Goal: Transaction & Acquisition: Purchase product/service

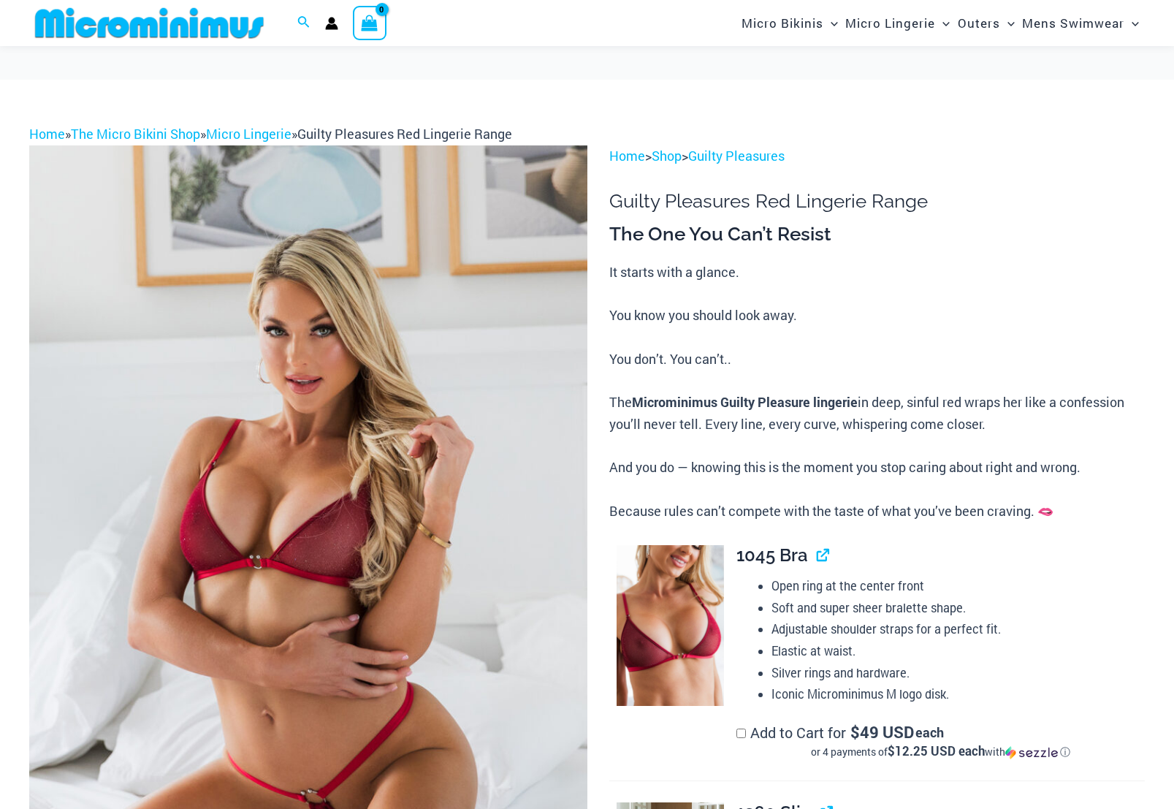
scroll to position [290, 0]
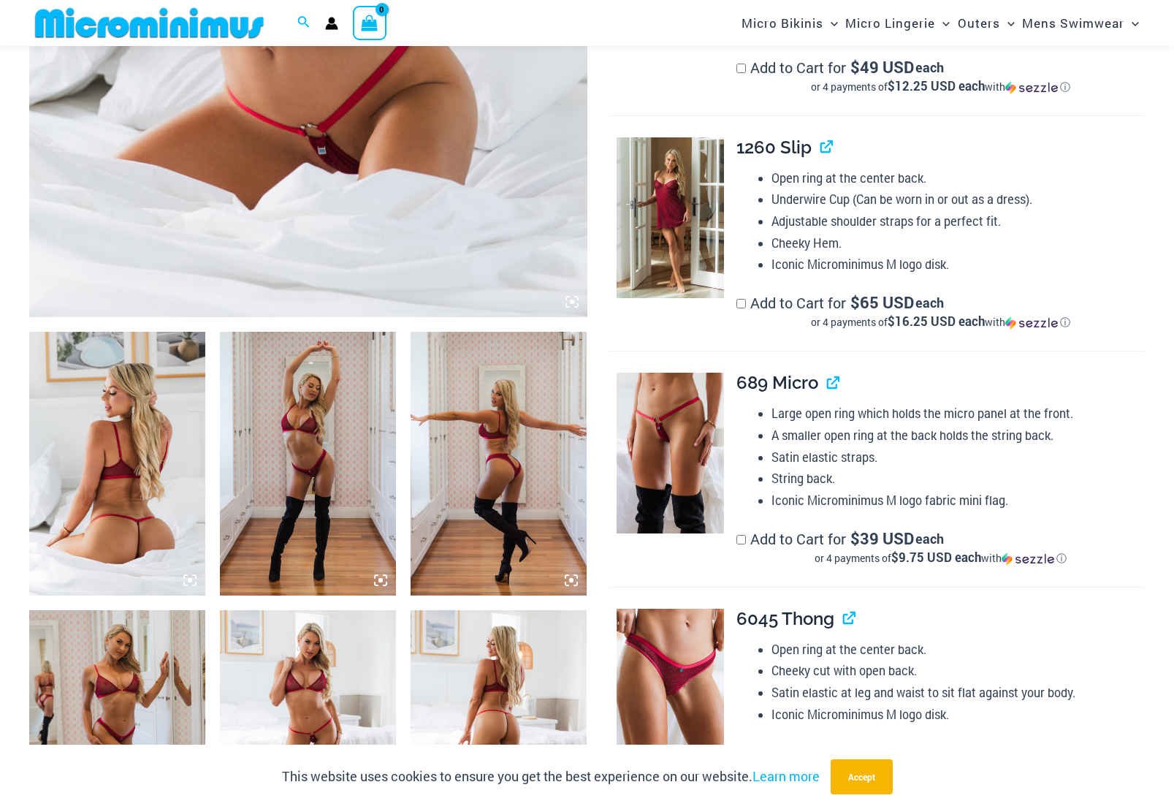
click at [348, 450] on img at bounding box center [308, 464] width 176 height 264
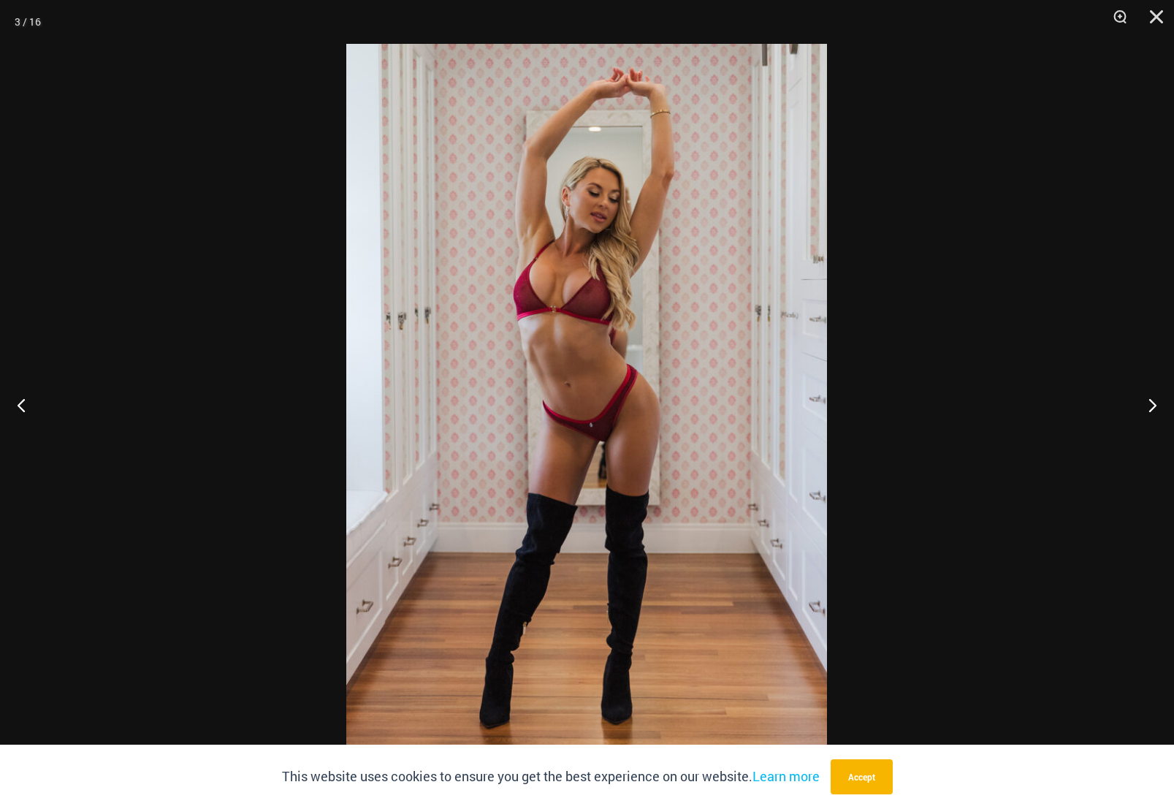
click at [528, 359] on img at bounding box center [586, 404] width 481 height 721
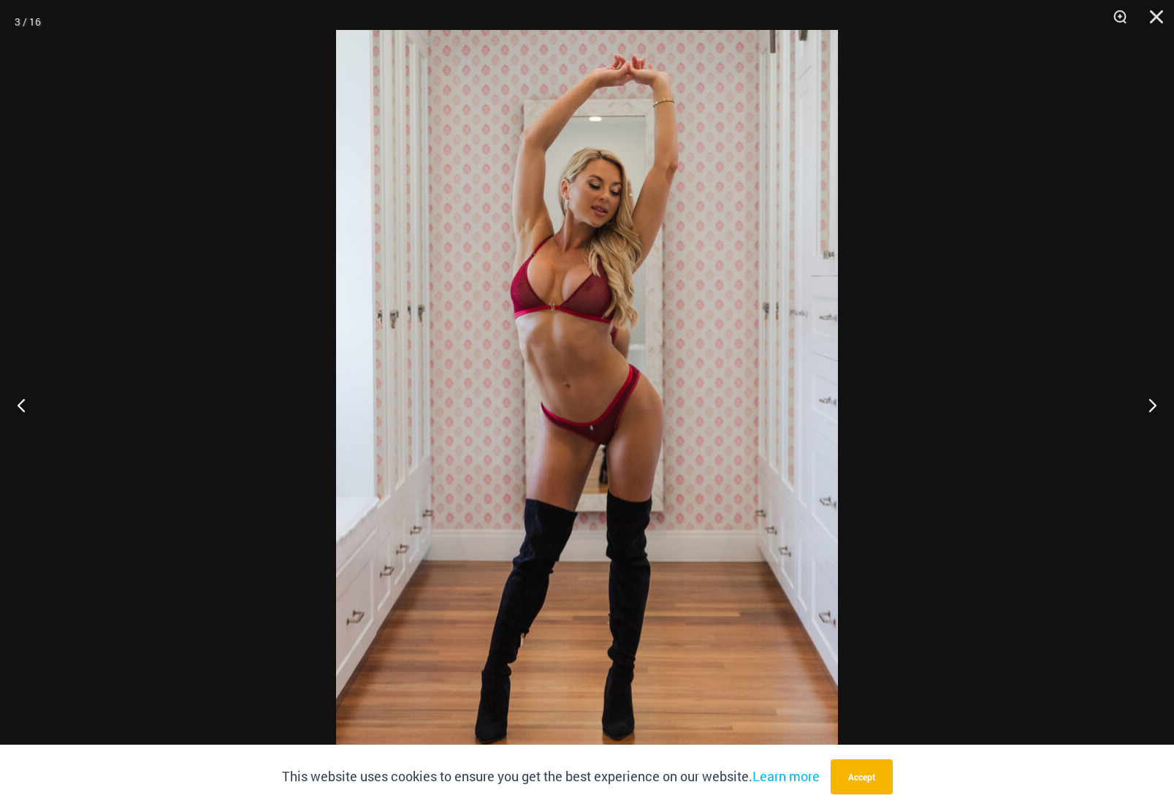
click at [574, 365] on img at bounding box center [587, 406] width 502 height 753
click at [1157, 400] on button "Next" at bounding box center [1146, 404] width 55 height 73
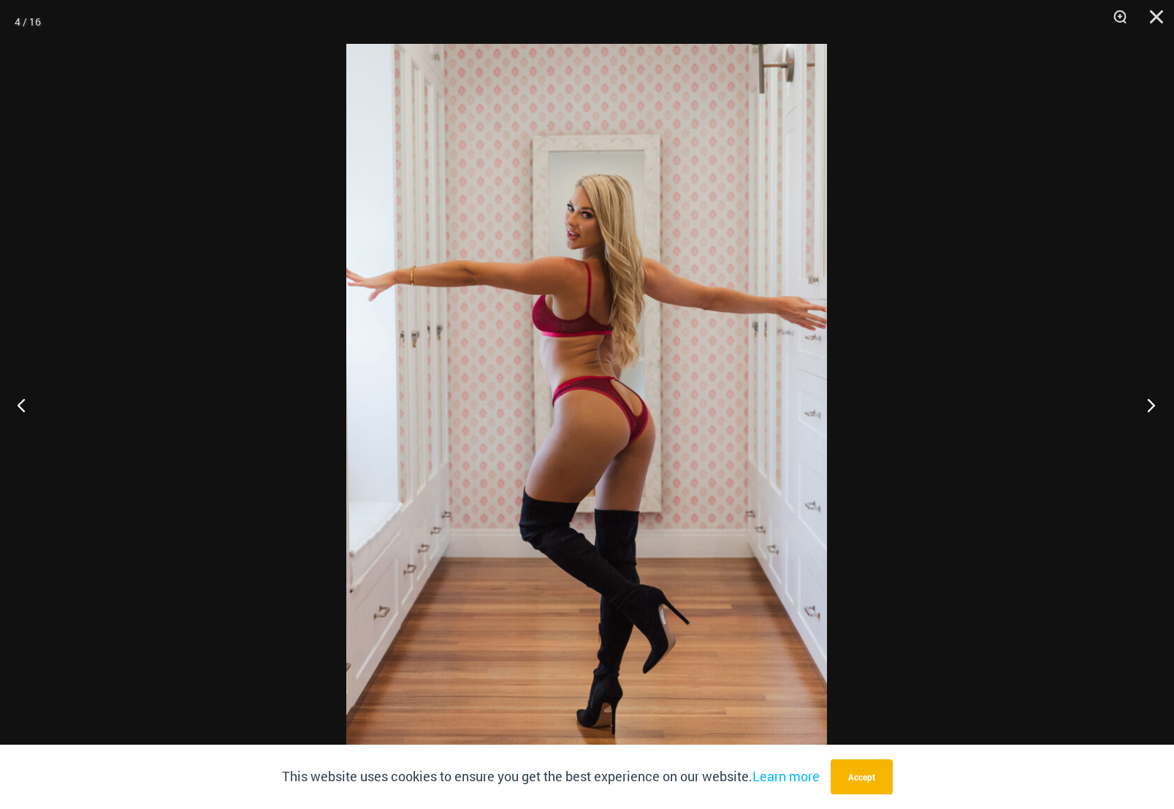
click at [1157, 400] on button "Next" at bounding box center [1146, 404] width 55 height 73
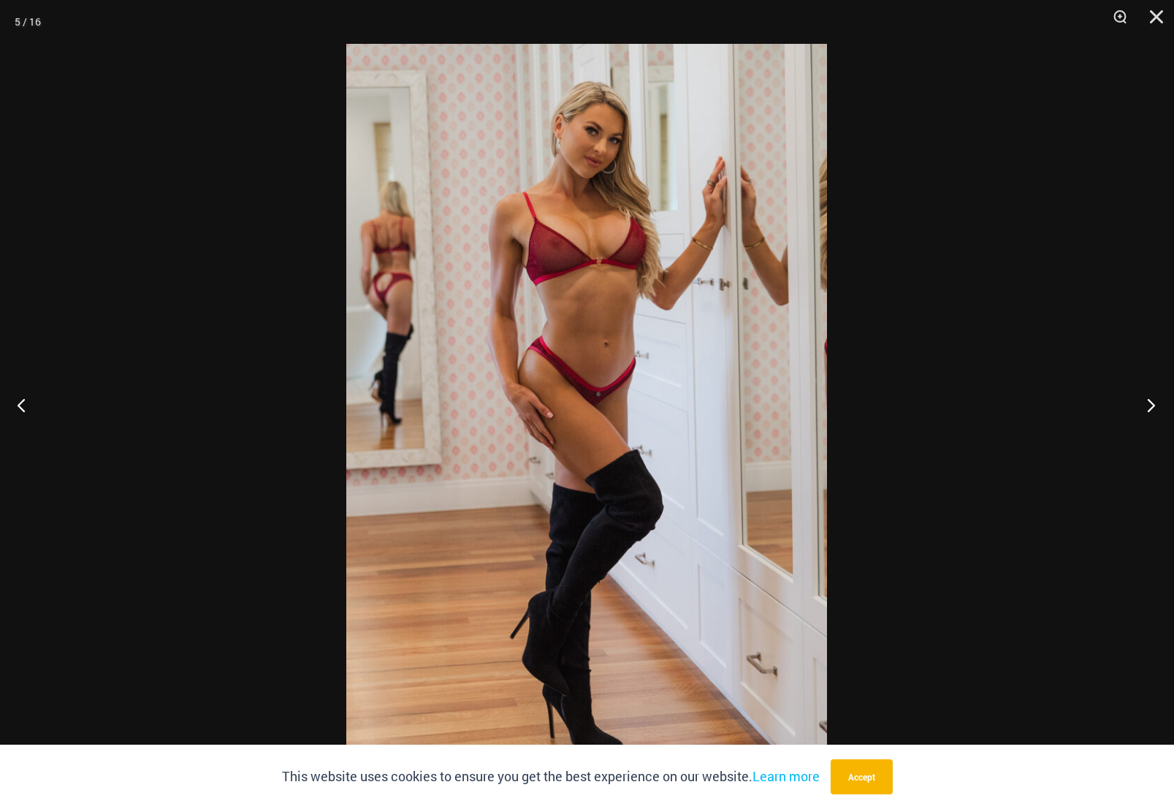
click at [1157, 400] on button "Next" at bounding box center [1146, 404] width 55 height 73
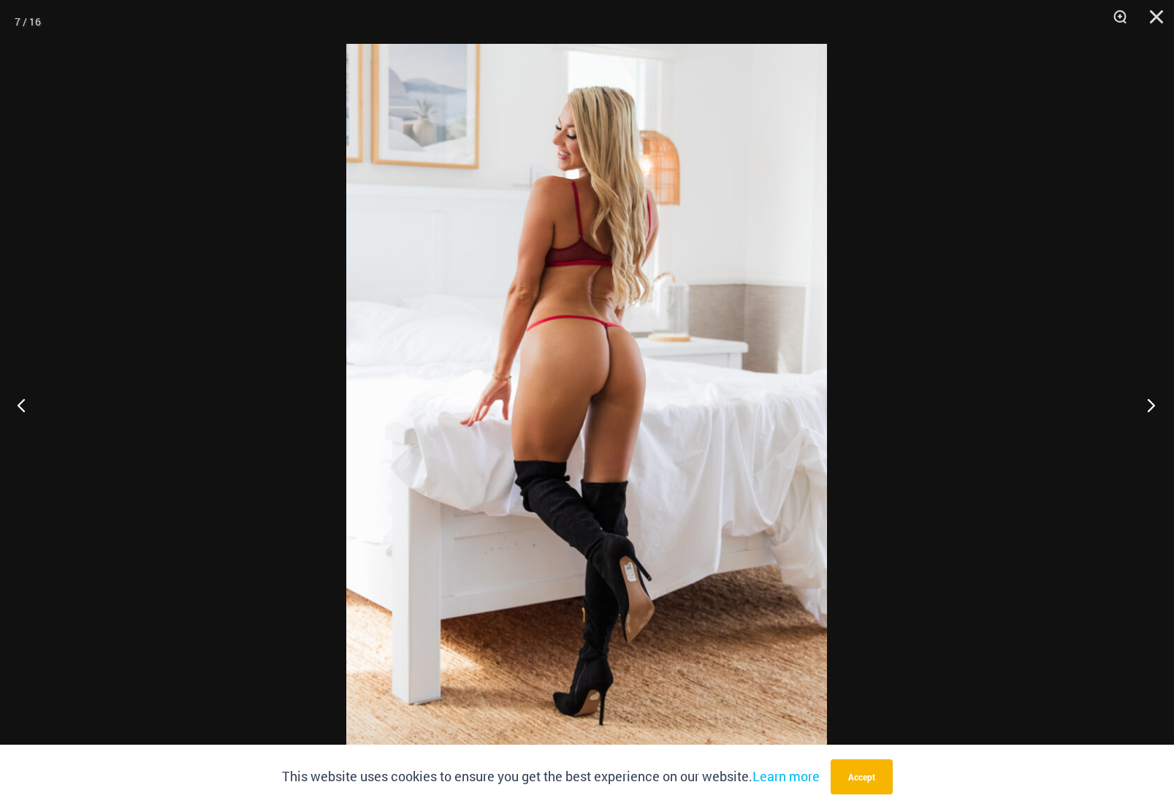
click at [1157, 400] on button "Next" at bounding box center [1146, 404] width 55 height 73
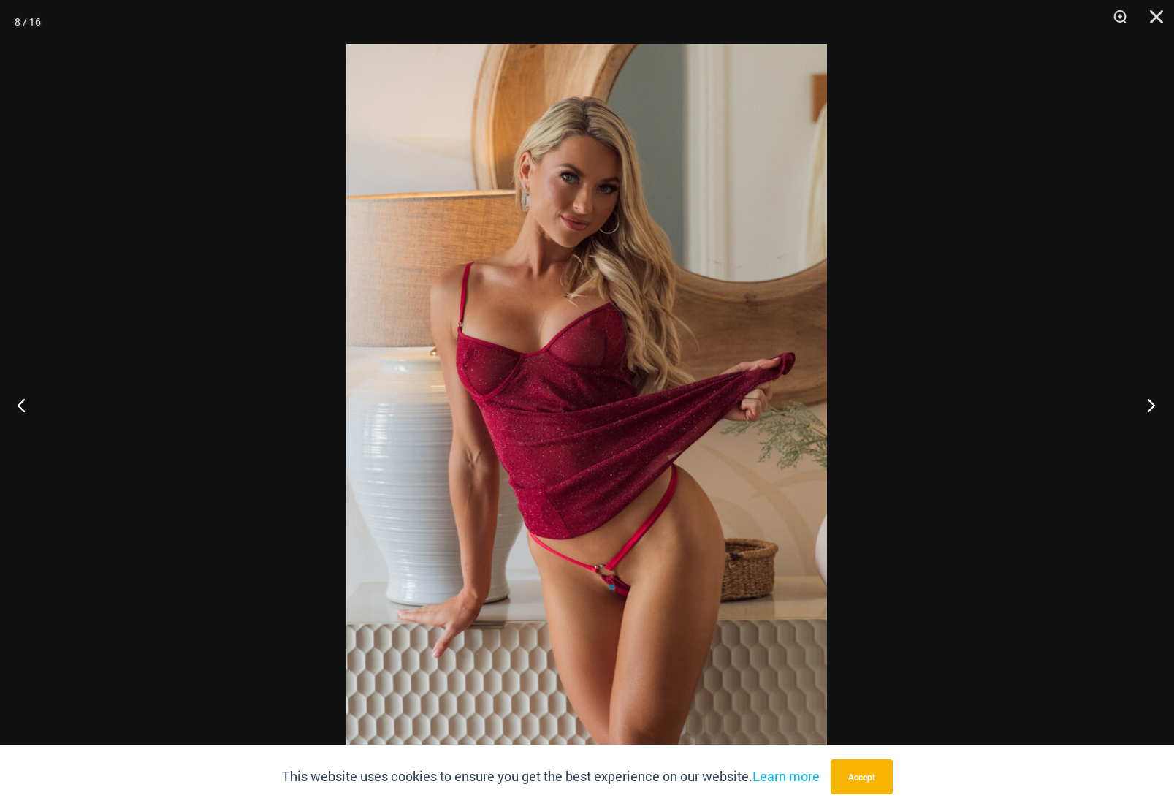
click at [1157, 400] on button "Next" at bounding box center [1146, 404] width 55 height 73
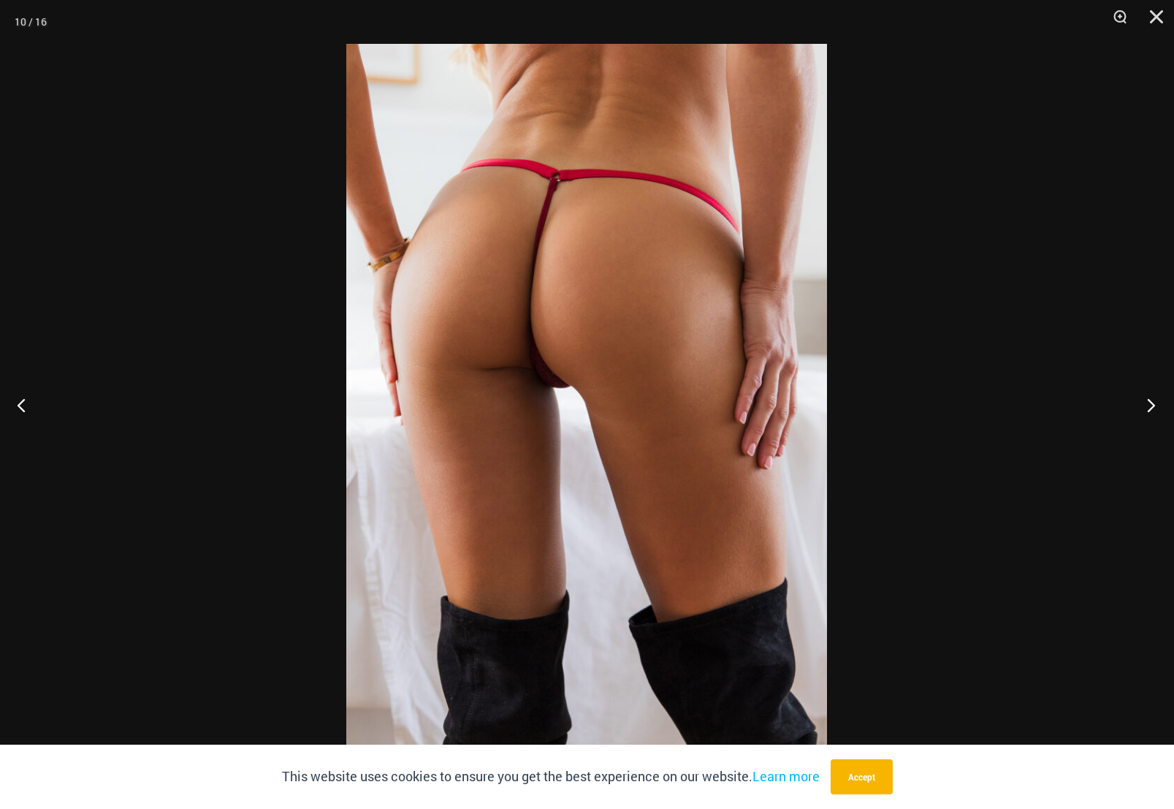
click at [1157, 400] on button "Next" at bounding box center [1146, 404] width 55 height 73
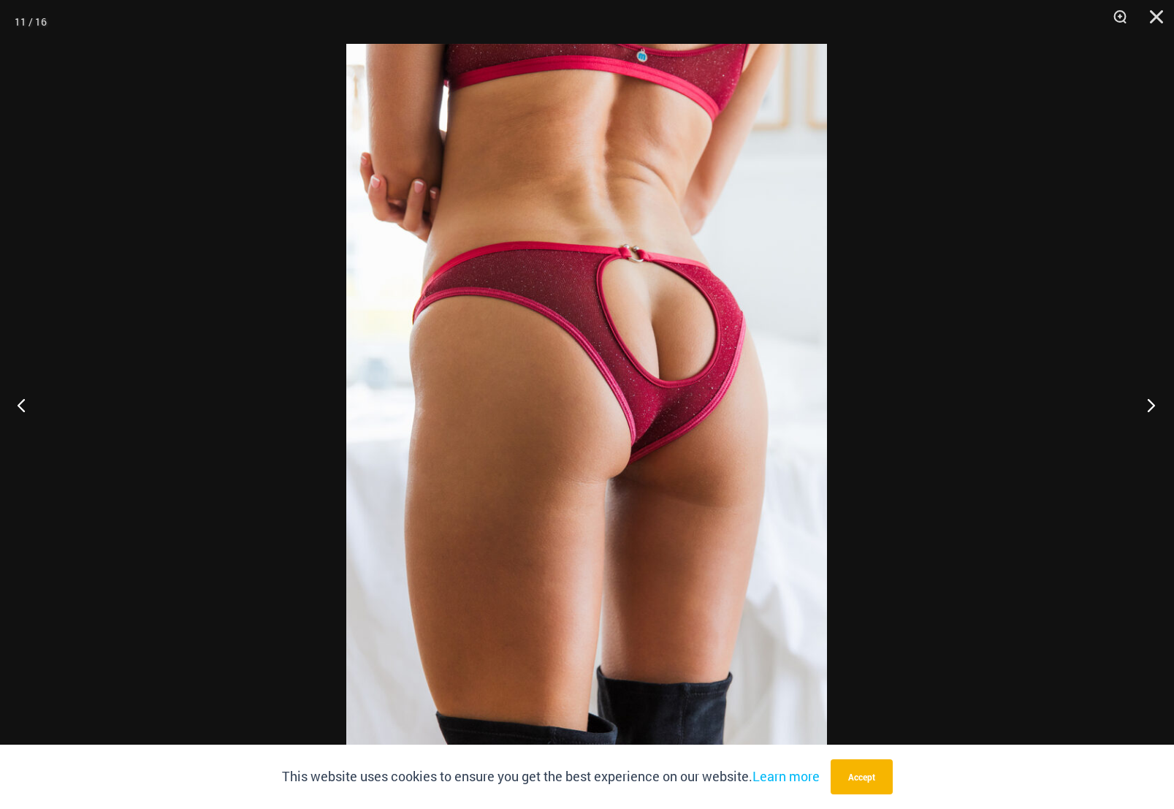
click at [1157, 400] on button "Next" at bounding box center [1146, 404] width 55 height 73
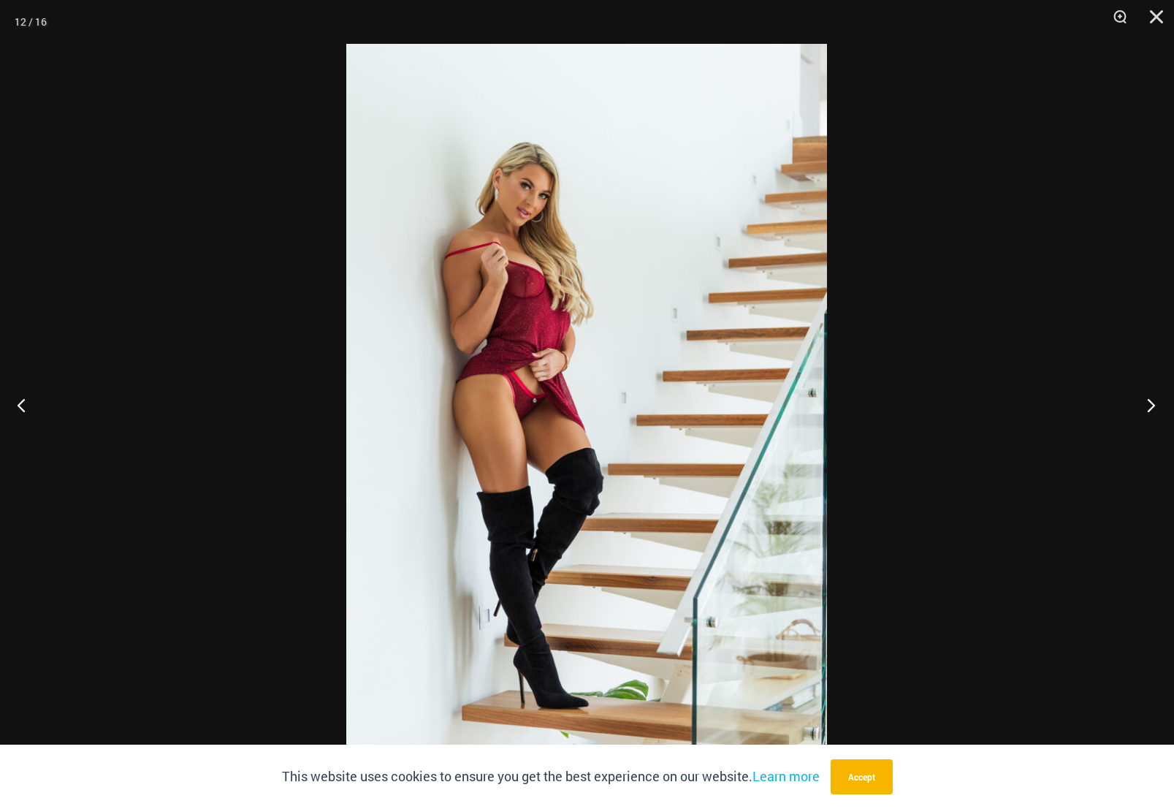
click at [1157, 400] on button "Next" at bounding box center [1146, 404] width 55 height 73
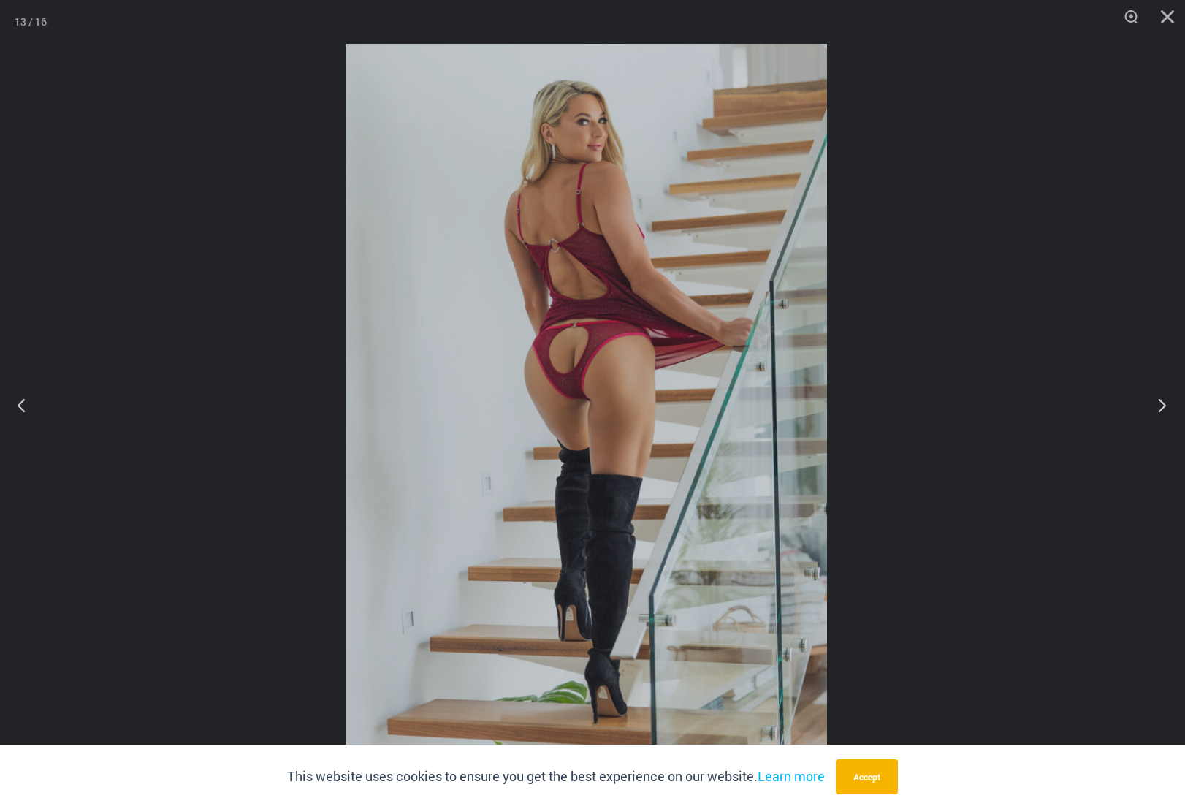
click at [1157, 400] on div "“The Hottest Styles You’ve Never Seen” Exclusive Looks. Private Drops. Only Our…" at bounding box center [592, 404] width 1185 height 809
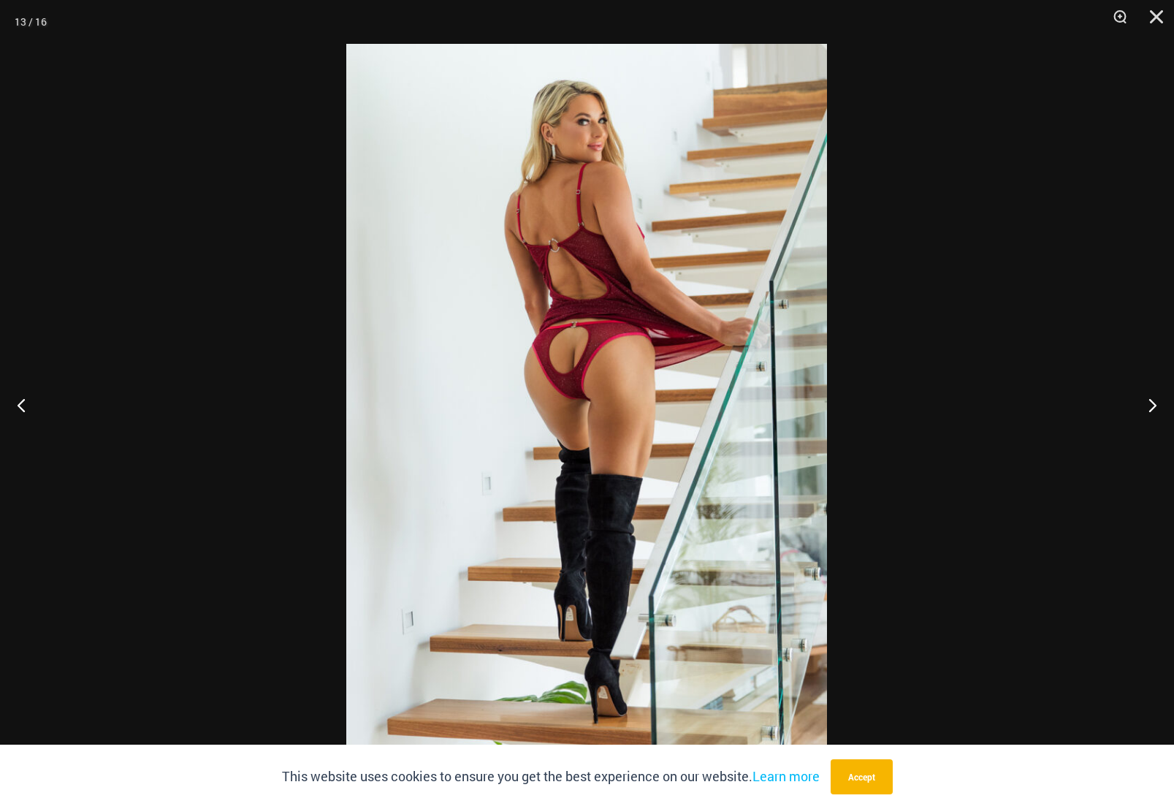
click at [975, 273] on div at bounding box center [587, 404] width 1174 height 809
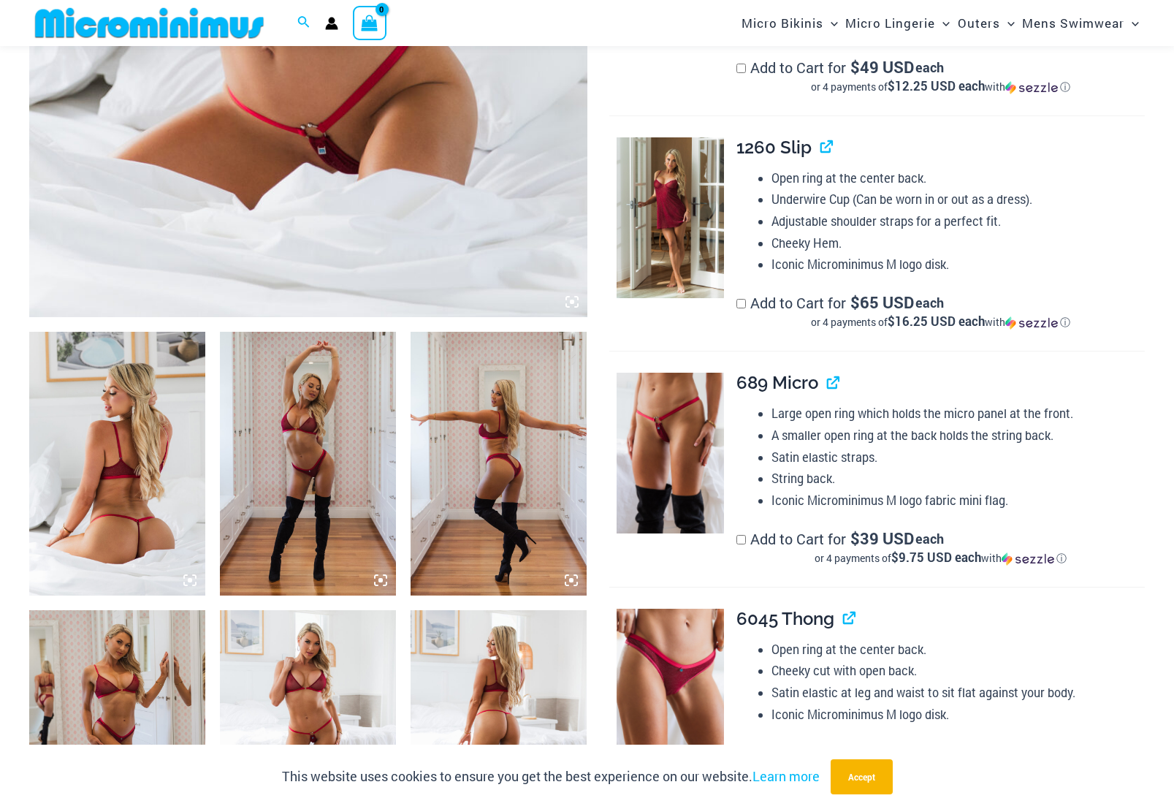
scroll to position [361, 0]
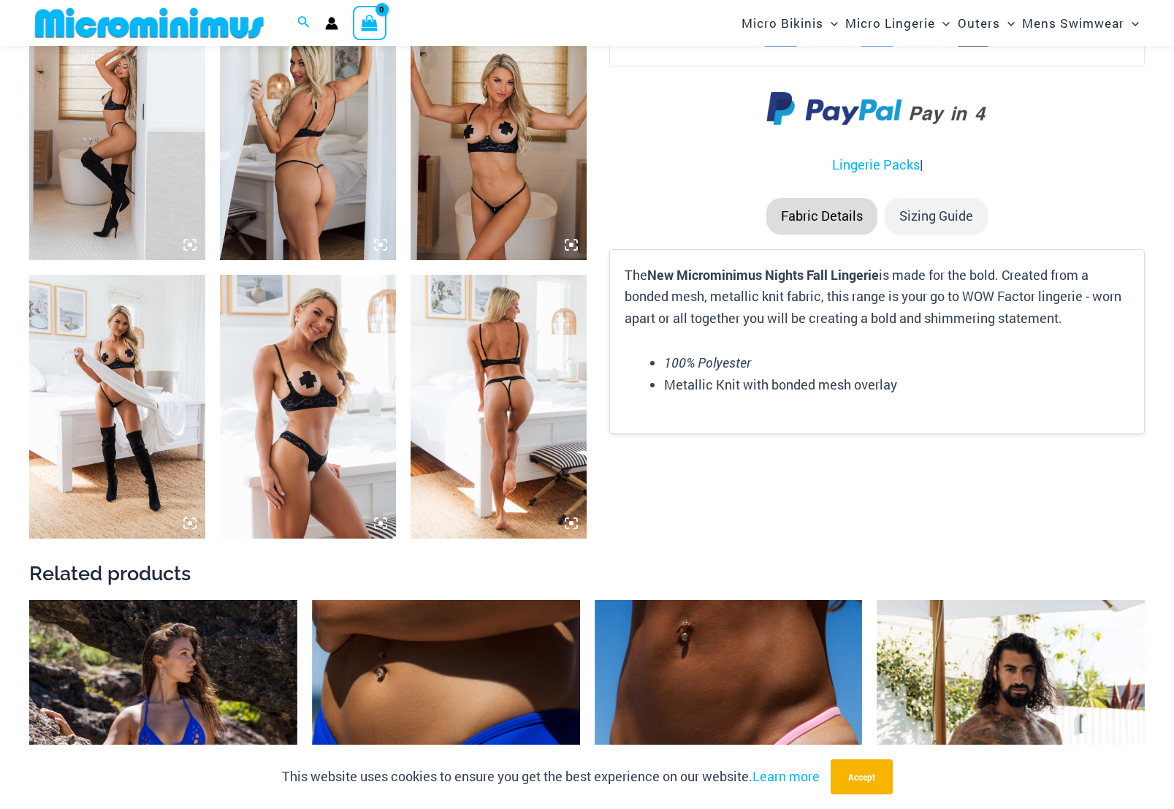
scroll to position [1813, 0]
